Goal: Information Seeking & Learning: Find specific fact

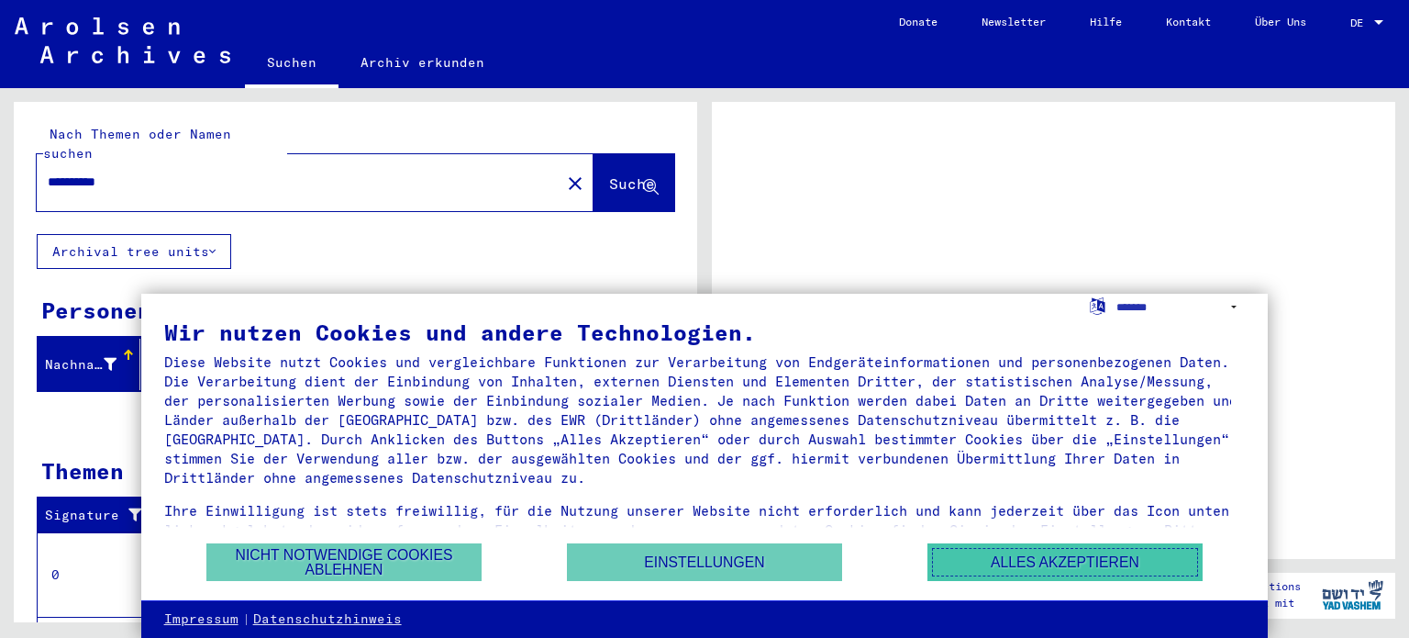
click at [1014, 562] on button "Alles akzeptieren" at bounding box center [1065, 562] width 275 height 38
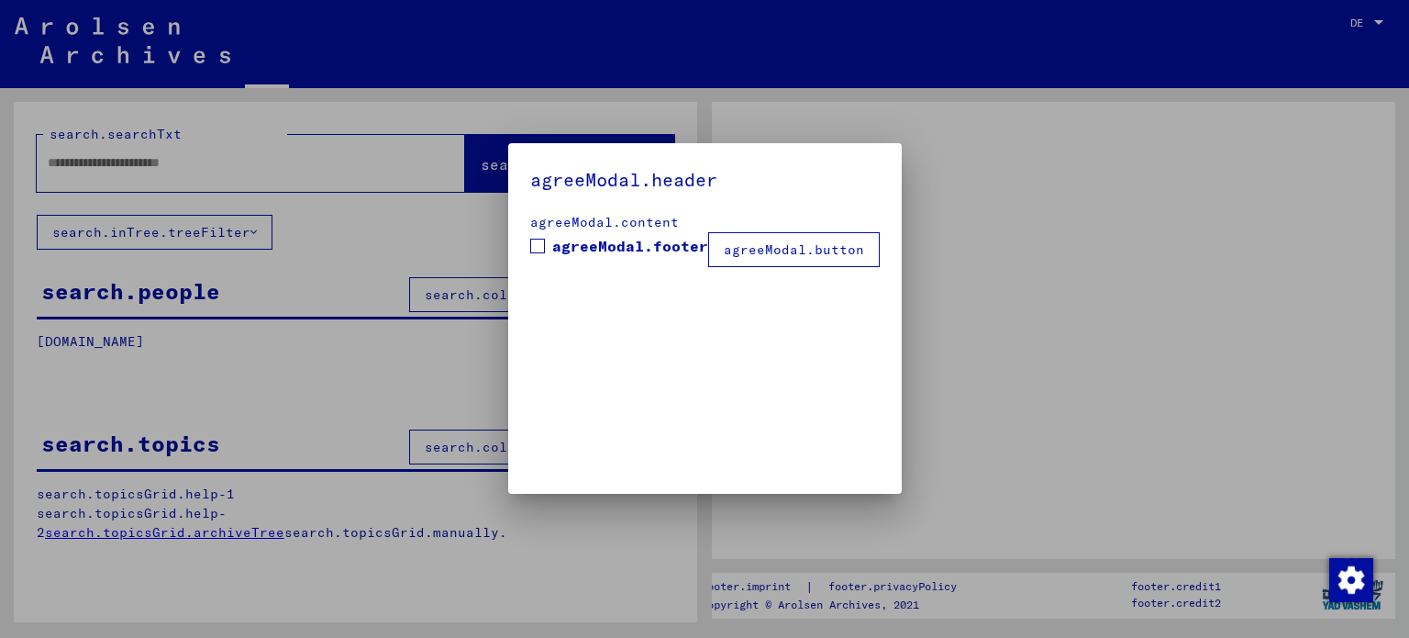
type input "**********"
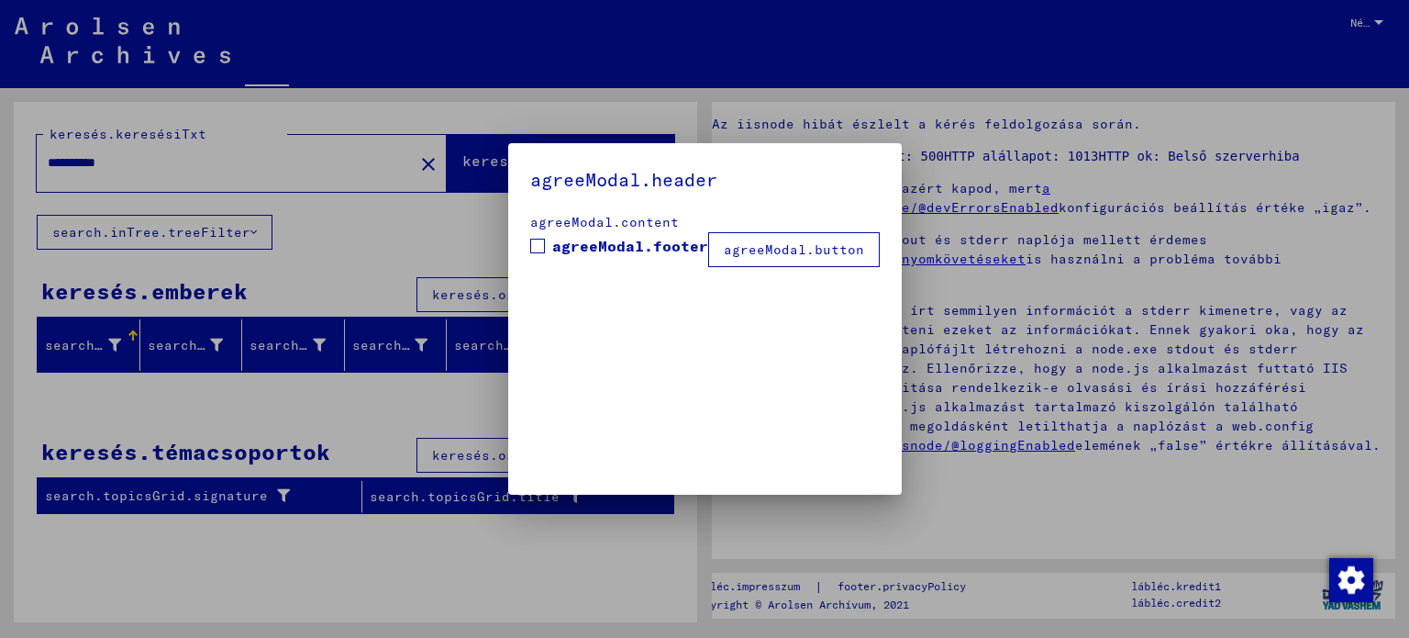
click at [971, 192] on div at bounding box center [704, 319] width 1409 height 638
click at [545, 248] on span at bounding box center [537, 246] width 15 height 15
click at [543, 246] on span at bounding box center [537, 246] width 15 height 15
drag, startPoint x: 764, startPoint y: 254, endPoint x: 729, endPoint y: 263, distance: 36.9
click at [763, 254] on font "agreeModal.button" at bounding box center [794, 249] width 140 height 17
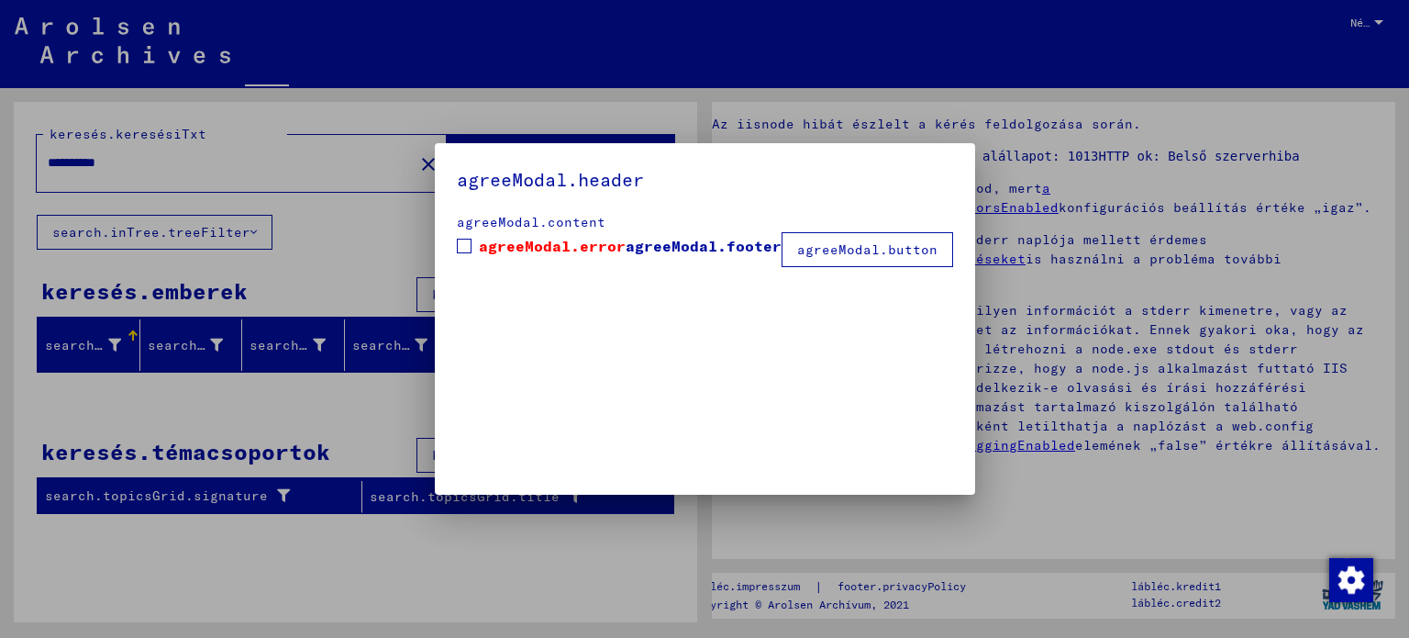
click at [466, 245] on span at bounding box center [464, 246] width 15 height 15
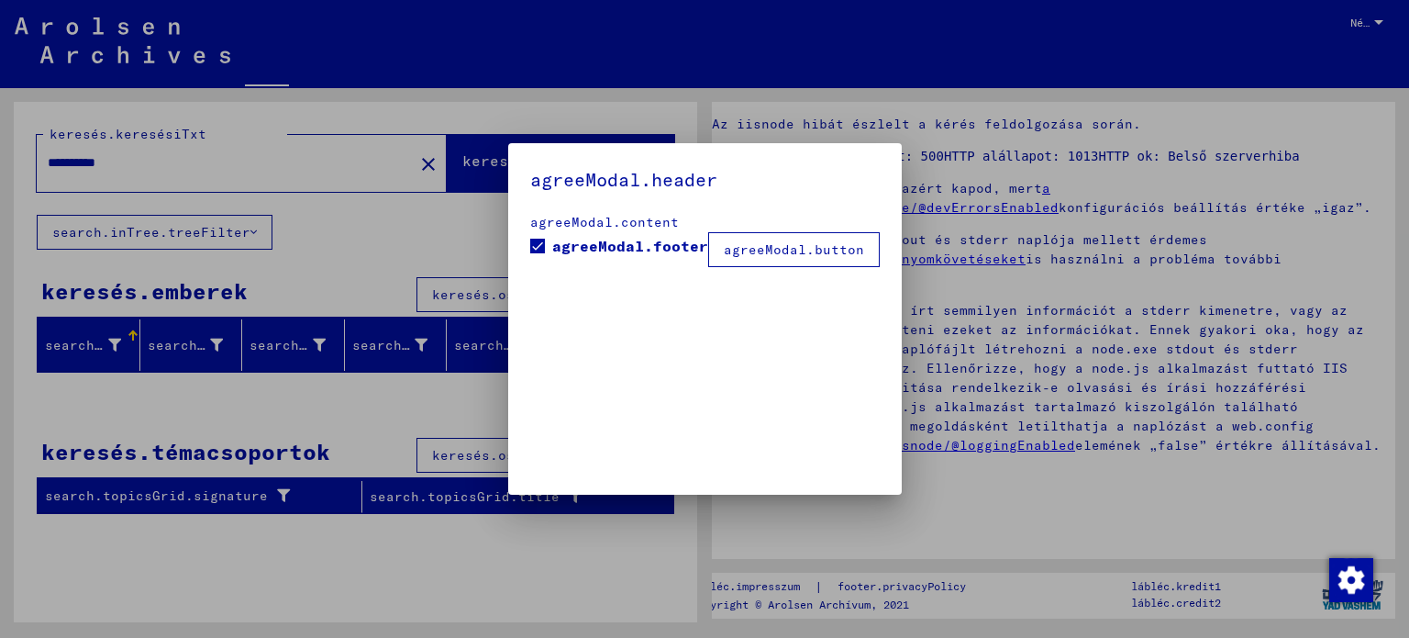
click at [773, 254] on font "agreeModal.button" at bounding box center [794, 249] width 140 height 17
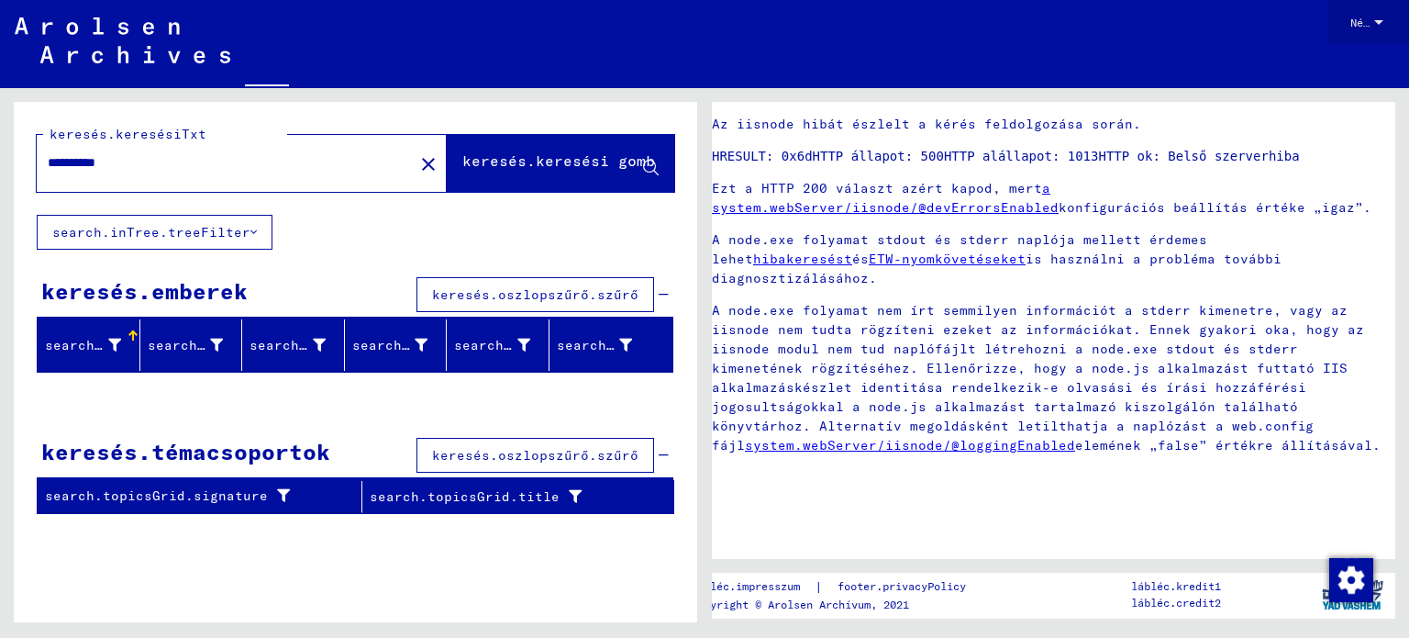
click at [1383, 20] on div at bounding box center [1378, 22] width 9 height 5
click at [1322, 39] on font "angol" at bounding box center [1326, 33] width 32 height 14
click at [141, 168] on input "**********" at bounding box center [225, 162] width 355 height 19
click at [175, 38] on img at bounding box center [123, 40] width 216 height 46
